Goal: Task Accomplishment & Management: Manage account settings

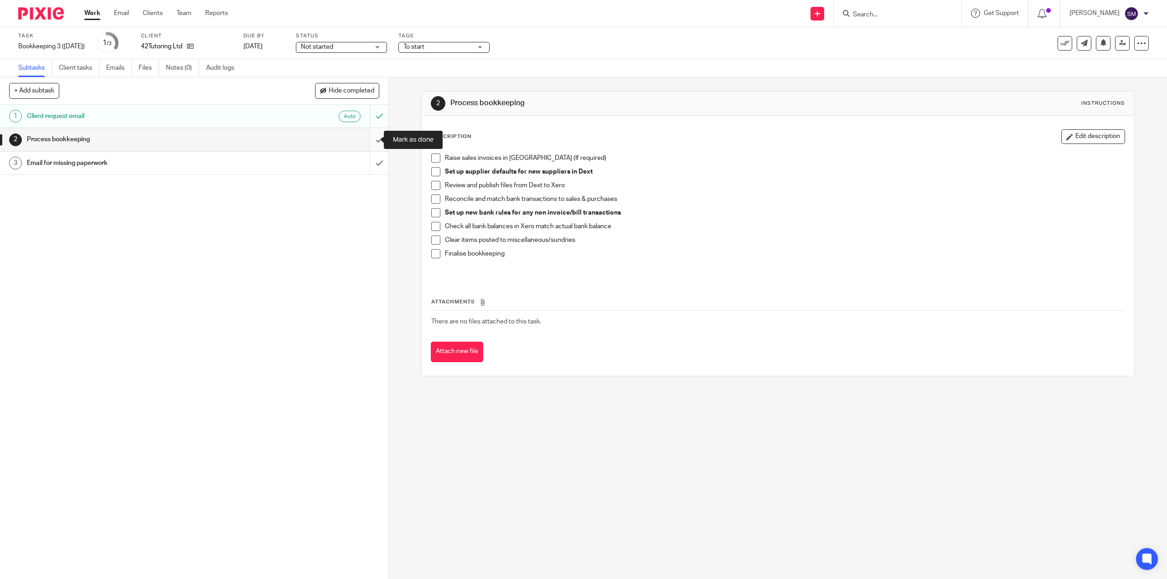
click at [371, 141] on input "submit" at bounding box center [194, 139] width 388 height 23
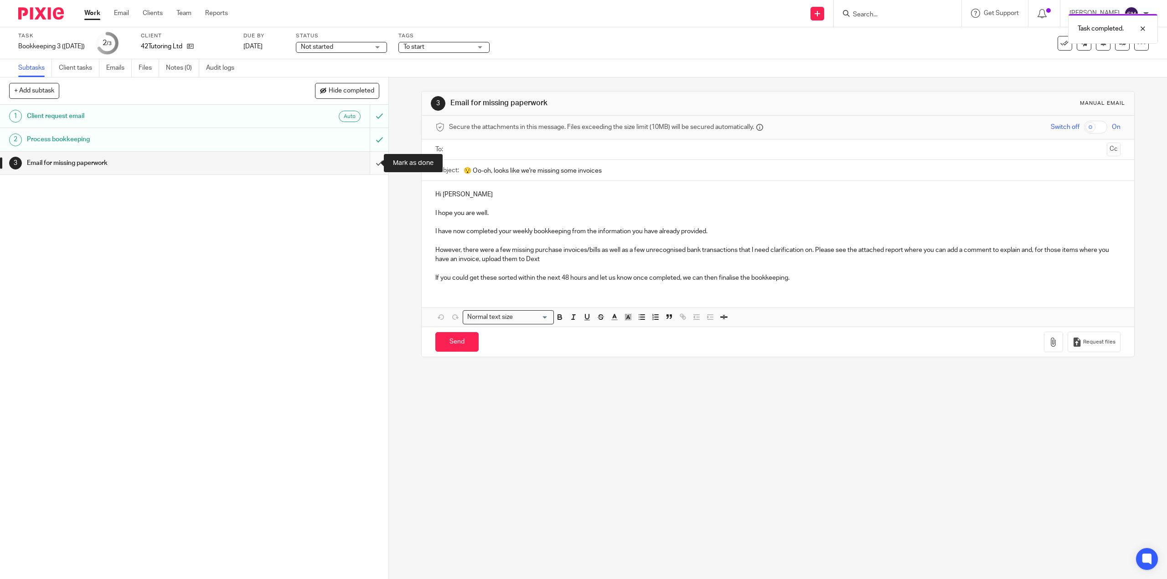
click at [367, 163] on input "submit" at bounding box center [194, 163] width 388 height 23
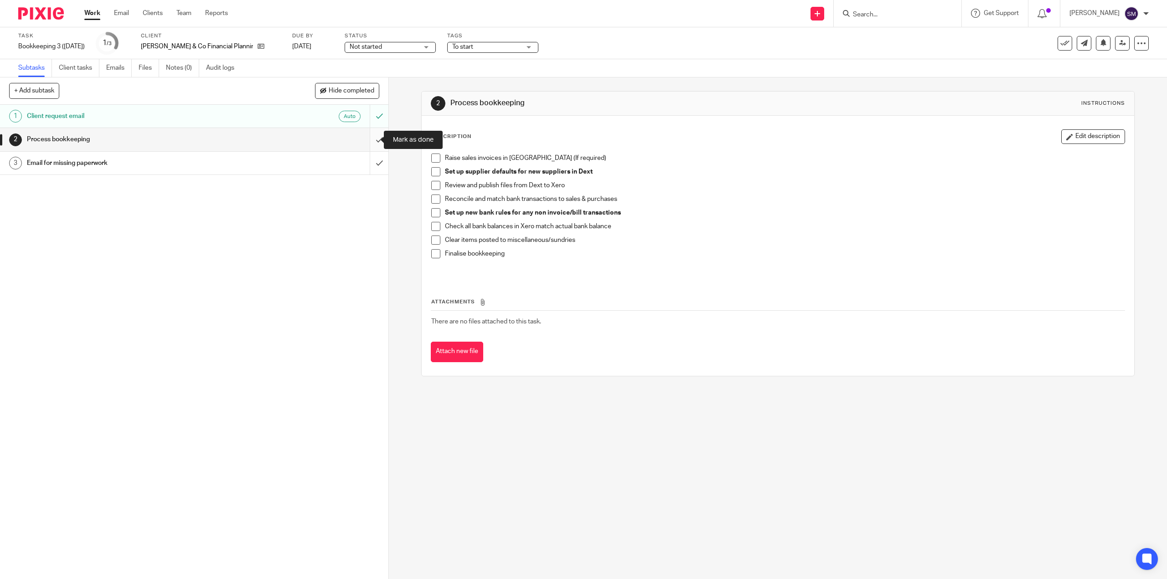
click at [367, 141] on input "submit" at bounding box center [194, 139] width 388 height 23
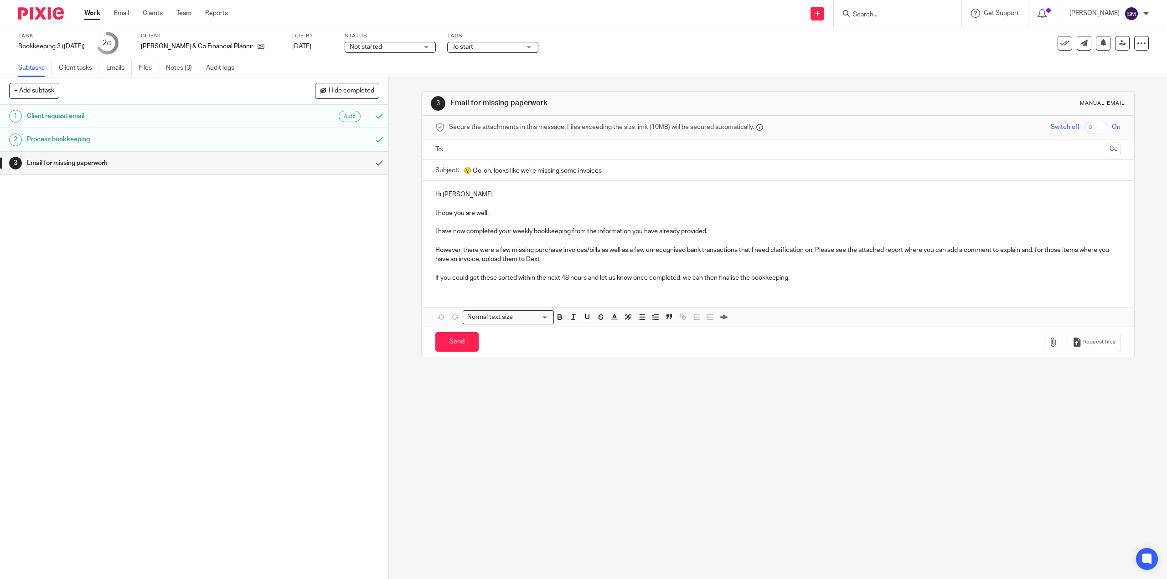
click at [336, 193] on div "1 Client request email Auto 2 Process bookkeeping 3 Email for missing paperwork" at bounding box center [194, 342] width 388 height 475
drag, startPoint x: 371, startPoint y: 163, endPoint x: 517, endPoint y: 153, distance: 146.7
click at [371, 164] on input "submit" at bounding box center [194, 163] width 388 height 23
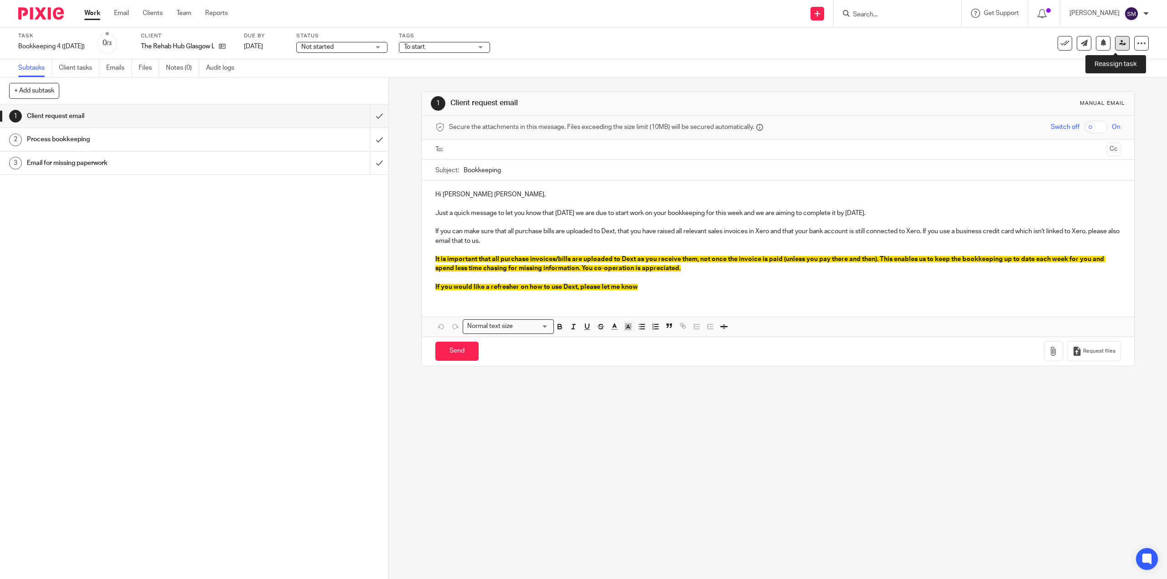
click at [1119, 43] on icon at bounding box center [1122, 43] width 7 height 7
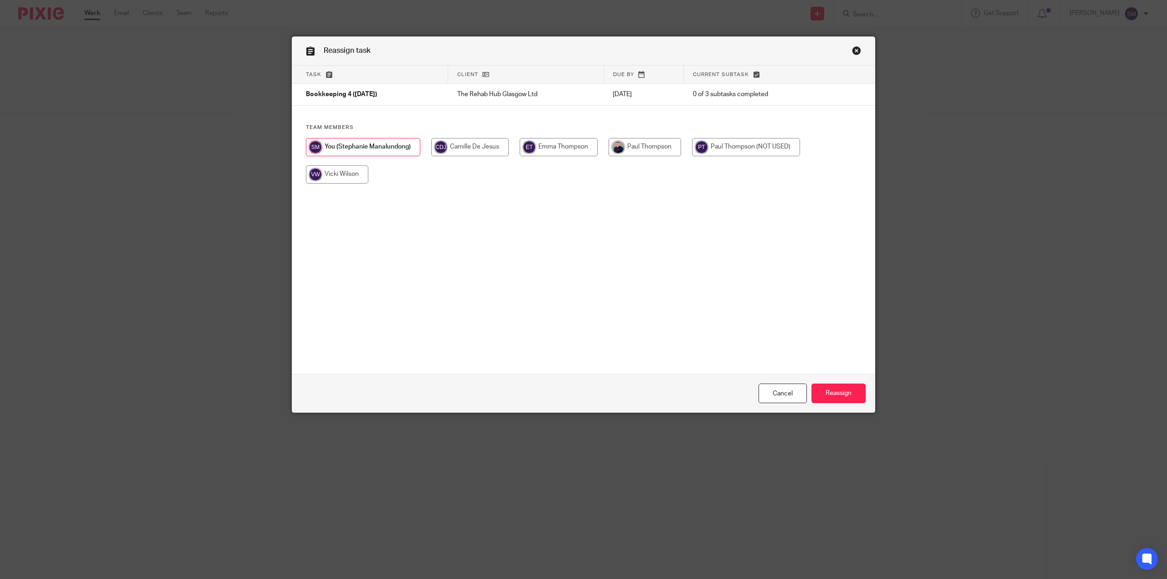
click at [665, 144] on input "radio" at bounding box center [645, 147] width 72 height 18
radio input "true"
click at [829, 396] on input "Reassign" at bounding box center [838, 394] width 54 height 20
